Goal: Task Accomplishment & Management: Manage account settings

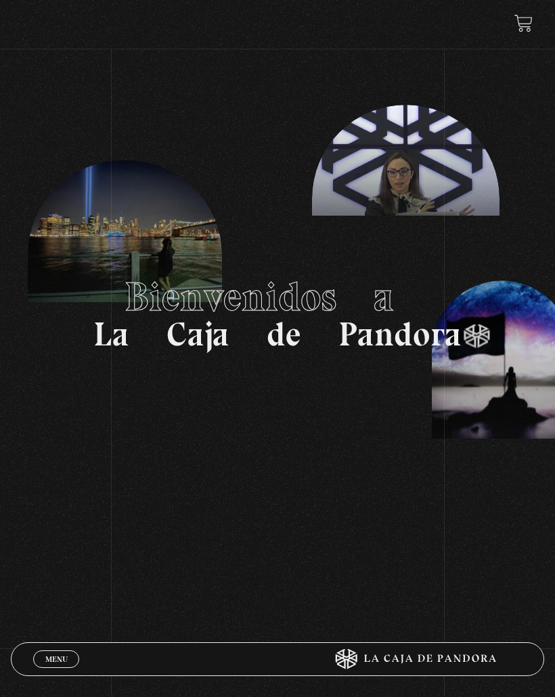
click at [62, 655] on span "Menu" at bounding box center [56, 659] width 22 height 8
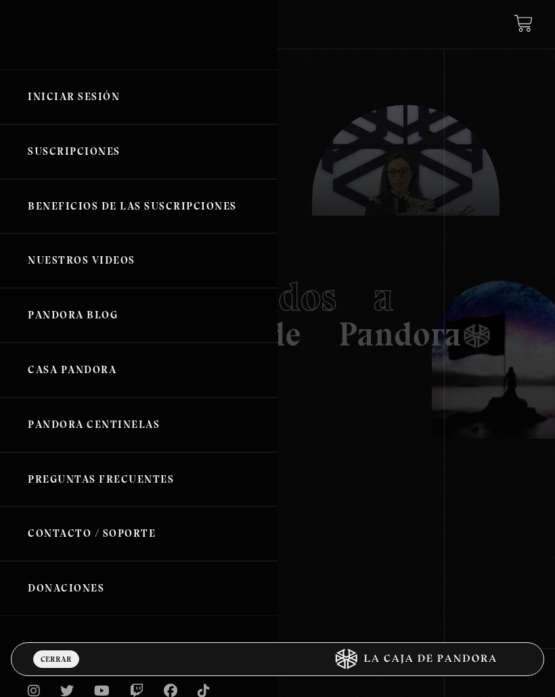
click at [116, 100] on link "Iniciar Sesión" at bounding box center [138, 97] width 277 height 55
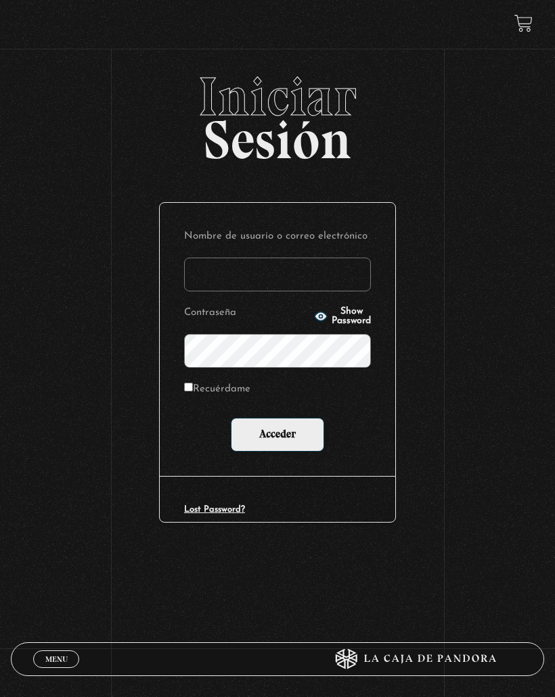
click at [331, 265] on input "Nombre de usuario o correo electrónico" at bounding box center [277, 275] width 187 height 34
type input "meliarcia88@gmail.com"
click at [298, 429] on input "Acceder" at bounding box center [277, 435] width 93 height 34
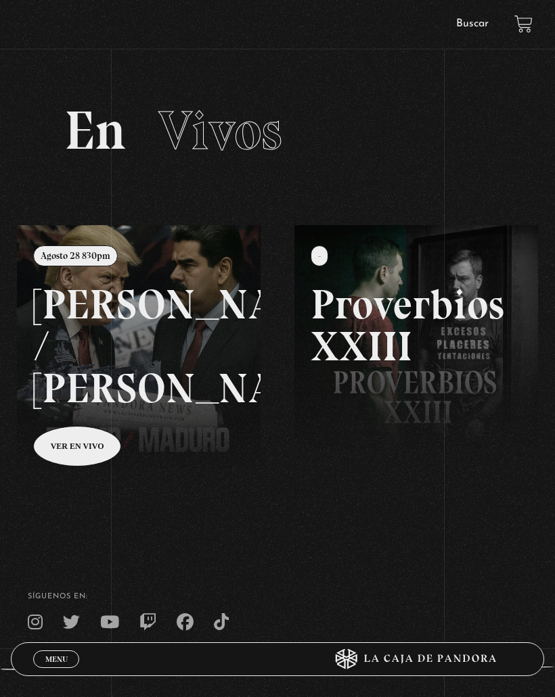
click at [103, 260] on link at bounding box center [294, 573] width 555 height 697
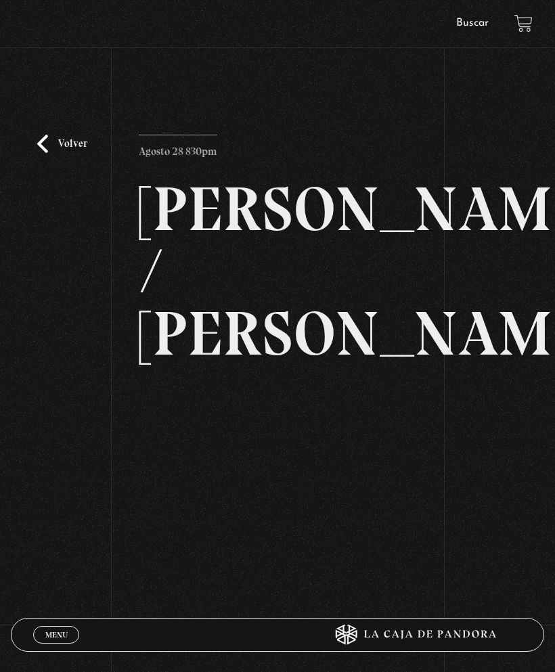
click at [489, 120] on div "Volver Agosto 28 830pm Trump / Maduro" at bounding box center [277, 486] width 555 height 839
